Goal: Information Seeking & Learning: Learn about a topic

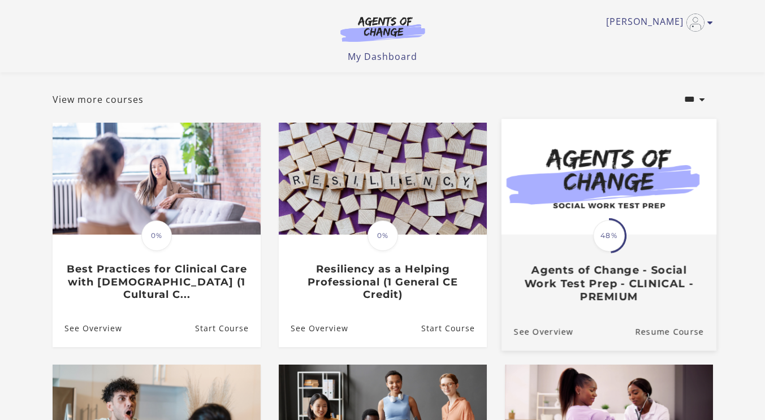
scroll to position [50, 0]
click at [584, 177] on img at bounding box center [608, 177] width 215 height 116
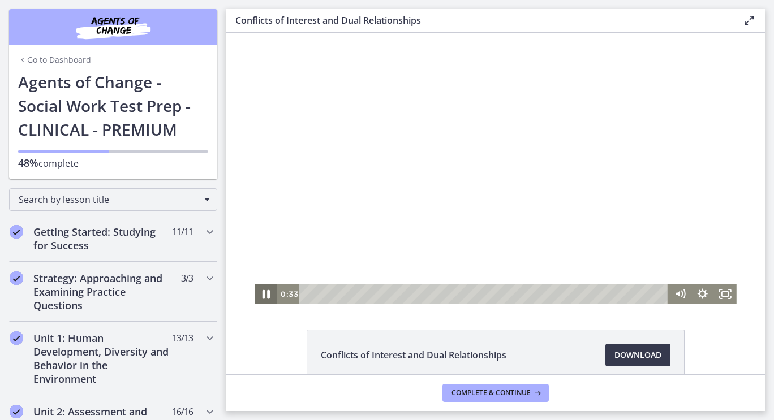
click at [266, 294] on icon "Pause" at bounding box center [265, 294] width 27 height 23
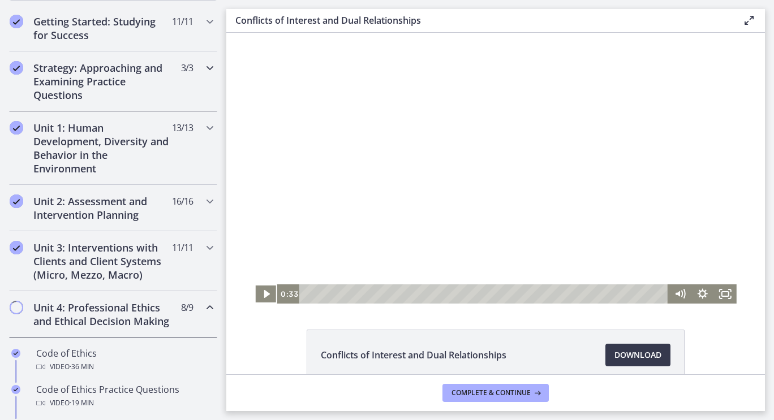
scroll to position [211, 0]
click at [203, 127] on icon "Chapters" at bounding box center [210, 127] width 14 height 14
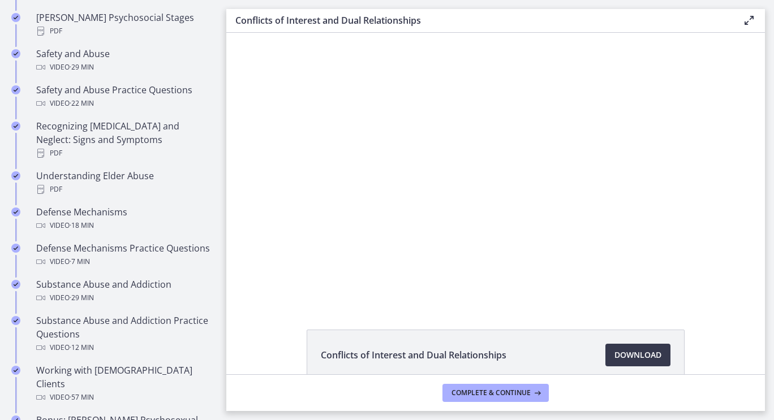
scroll to position [507, 0]
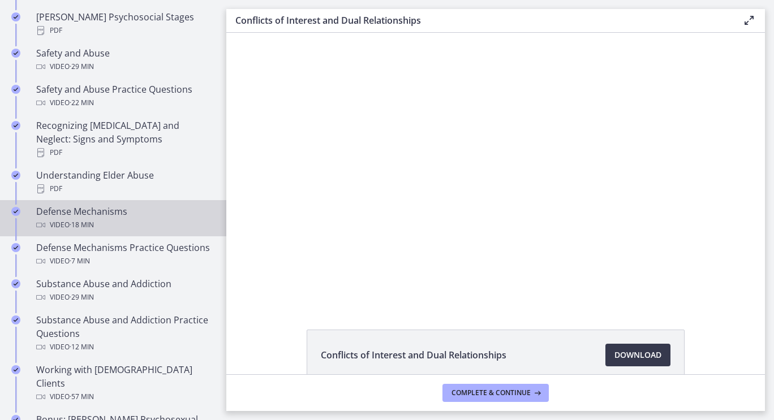
click at [109, 205] on div "Defense Mechanisms Video · 18 min" at bounding box center [124, 218] width 176 height 27
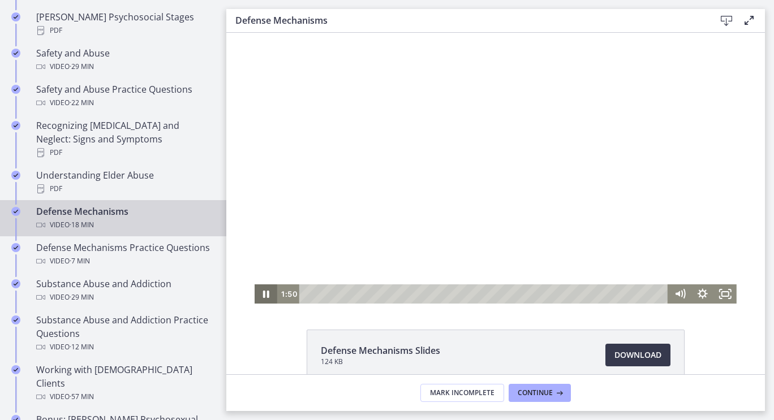
click at [264, 295] on icon "Pause" at bounding box center [266, 294] width 6 height 7
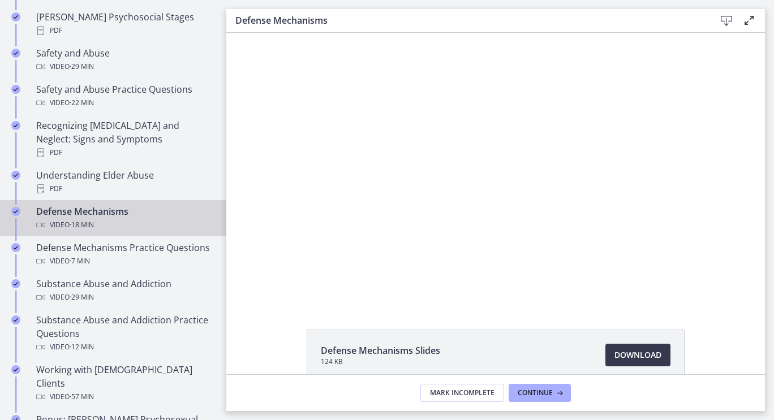
drag, startPoint x: 264, startPoint y: 290, endPoint x: 773, endPoint y: 280, distance: 509.7
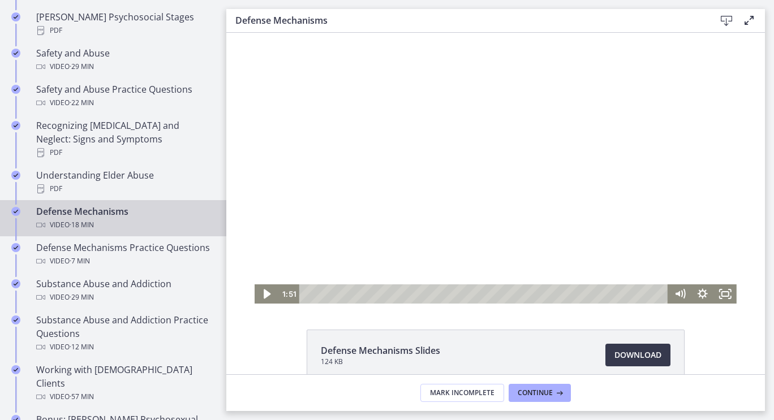
drag, startPoint x: 773, startPoint y: 280, endPoint x: 563, endPoint y: 206, distance: 222.5
click at [563, 206] on div at bounding box center [496, 168] width 482 height 271
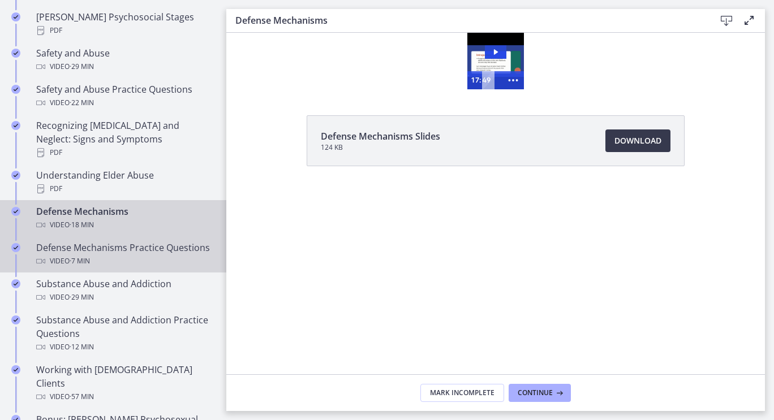
click at [62, 241] on div "Defense Mechanisms Practice Questions Video · 7 min" at bounding box center [124, 254] width 176 height 27
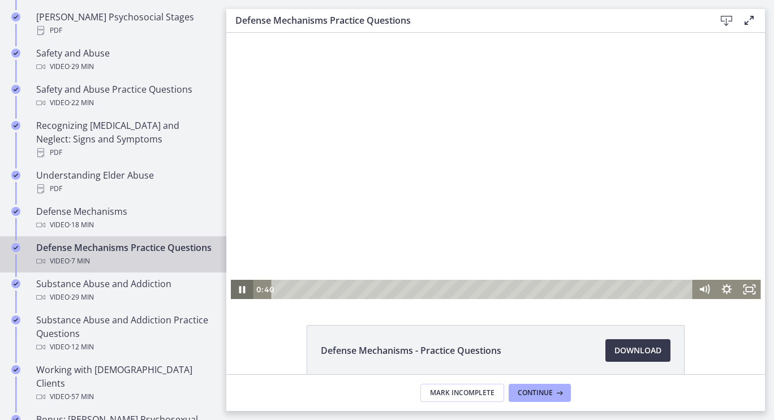
click at [240, 287] on icon "Pause" at bounding box center [242, 289] width 6 height 7
click at [240, 287] on icon "Play Video" at bounding box center [242, 289] width 23 height 19
click at [242, 290] on icon "Pause" at bounding box center [241, 289] width 23 height 19
click at [239, 287] on icon "Play Video" at bounding box center [242, 290] width 7 height 10
click at [232, 289] on icon "Pause" at bounding box center [242, 289] width 27 height 23
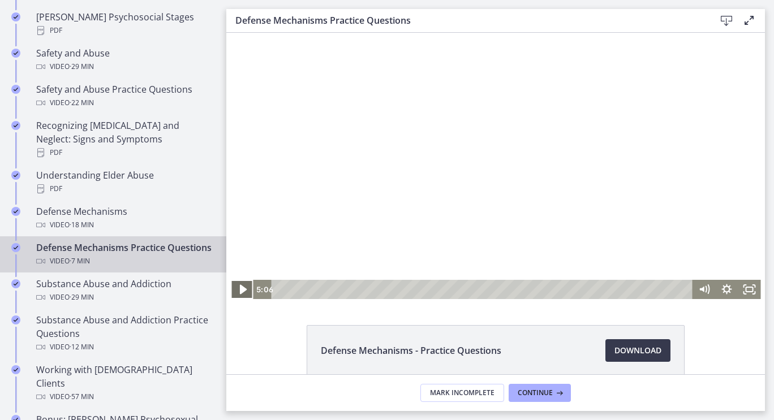
click at [232, 289] on icon "Play Video" at bounding box center [242, 289] width 27 height 23
click at [234, 288] on icon "Pause" at bounding box center [241, 289] width 23 height 19
click at [239, 288] on icon "Play Video" at bounding box center [242, 290] width 7 height 10
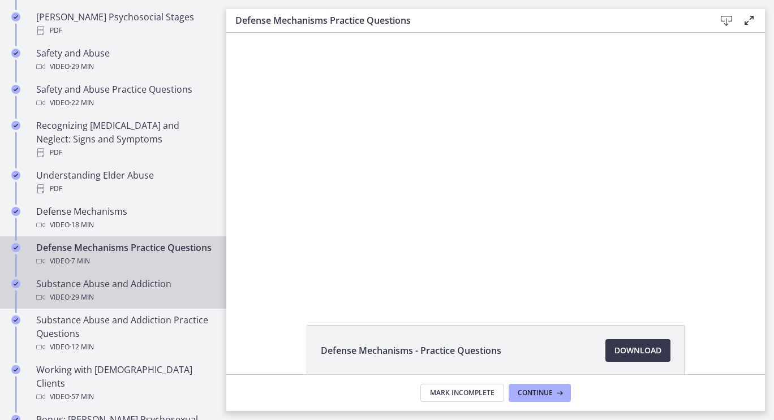
click at [94, 294] on span "· 29 min" at bounding box center [82, 298] width 24 height 14
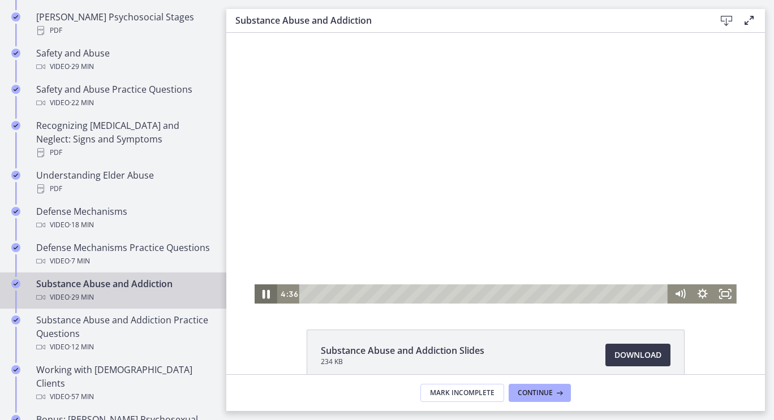
click at [263, 291] on icon "Pause" at bounding box center [265, 294] width 27 height 23
click at [264, 296] on icon "Play Video" at bounding box center [267, 294] width 6 height 8
click at [262, 295] on icon "Pause" at bounding box center [265, 294] width 7 height 9
